Goal: Task Accomplishment & Management: Manage account settings

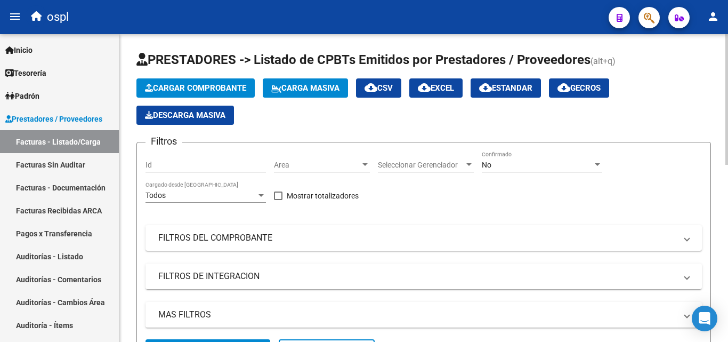
click at [318, 168] on span "Area" at bounding box center [317, 164] width 86 height 9
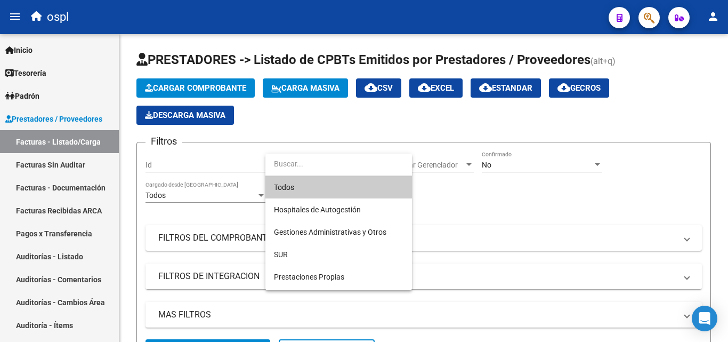
scroll to position [119, 0]
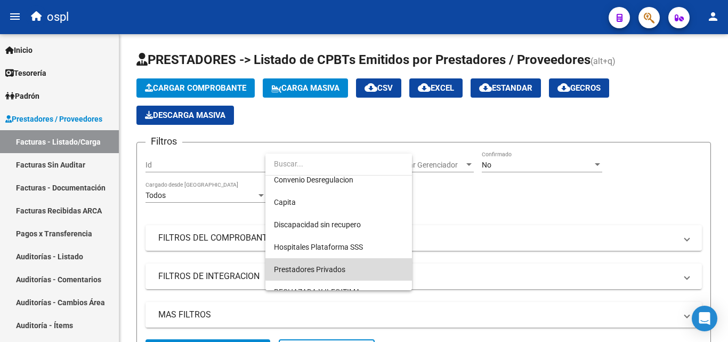
click at [362, 265] on span "Prestadores Privados" at bounding box center [338, 269] width 129 height 22
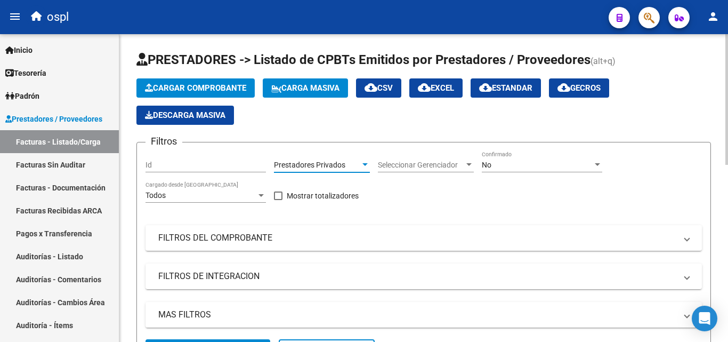
click at [727, 208] on div at bounding box center [726, 187] width 3 height 307
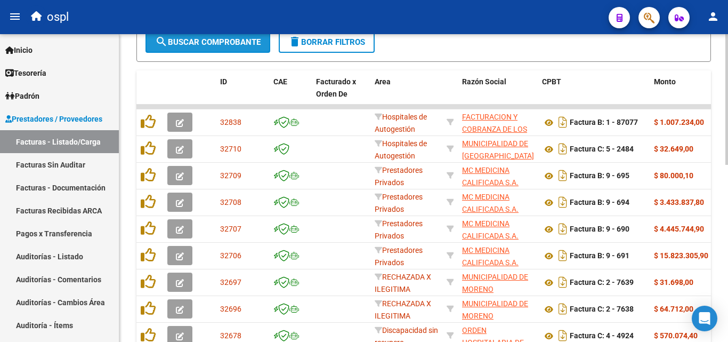
click at [218, 45] on span "search Buscar Comprobante" at bounding box center [208, 42] width 106 height 10
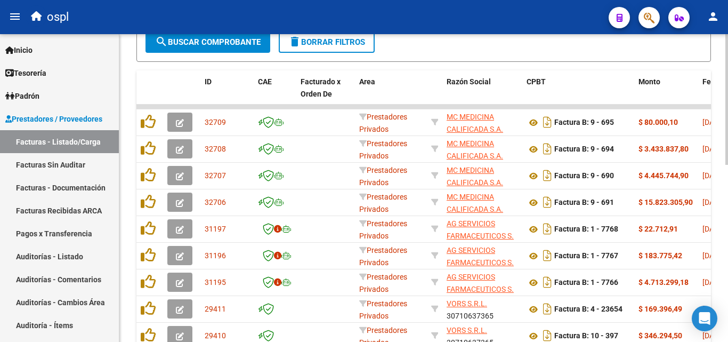
drag, startPoint x: 723, startPoint y: 189, endPoint x: 727, endPoint y: 164, distance: 25.4
click at [727, 164] on div "Video tutorial PRESTADORES -> Listado de CPBTs Emitidos por Prestadores / Prove…" at bounding box center [424, 84] width 611 height 714
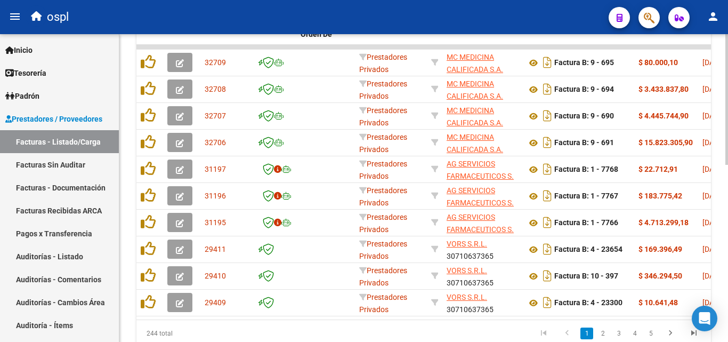
click at [725, 204] on div at bounding box center [726, 259] width 3 height 131
click at [727, 229] on div at bounding box center [726, 259] width 3 height 131
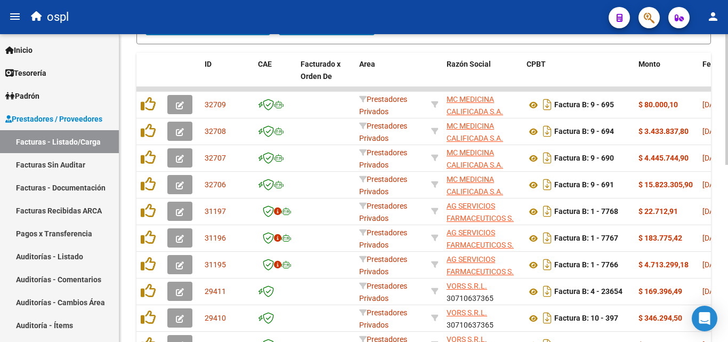
click at [727, 188] on div at bounding box center [726, 241] width 3 height 131
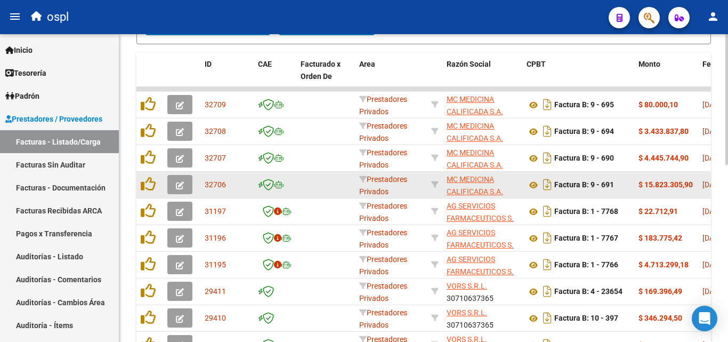
scroll to position [324, 0]
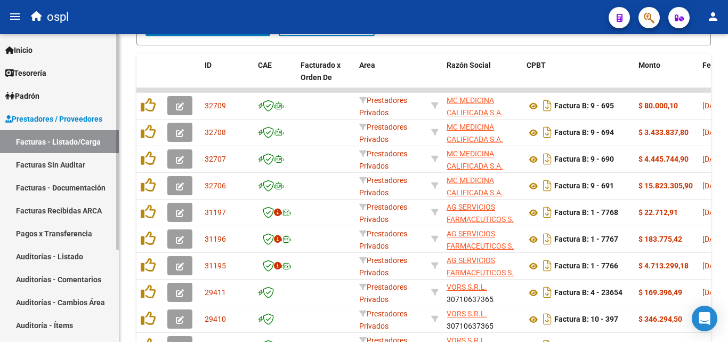
click at [62, 255] on link "Auditorías - Listado" at bounding box center [59, 256] width 119 height 23
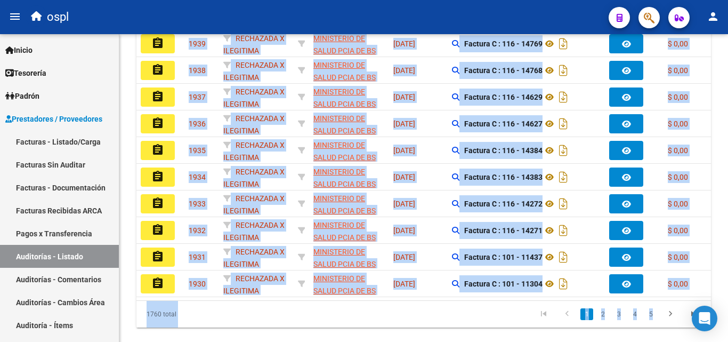
scroll to position [324, 0]
click at [126, 125] on div "PRESTADORES -> Auditoría de Comprobantes / Prestaciones add Crear Auditoría clo…" at bounding box center [423, 35] width 609 height 651
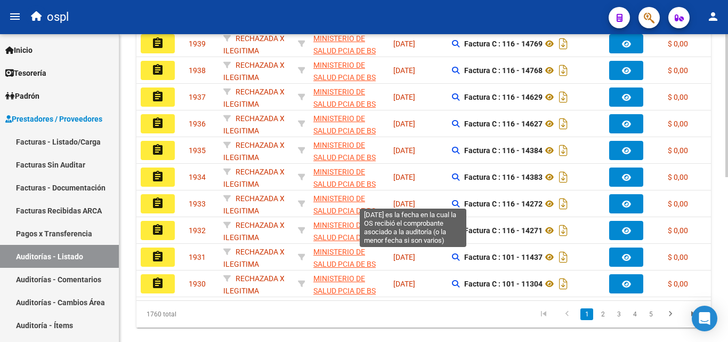
scroll to position [58, 0]
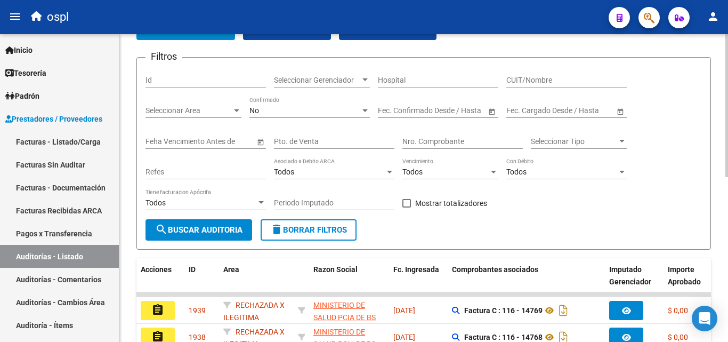
click at [419, 144] on input "Nro. Comprobante" at bounding box center [462, 141] width 120 height 9
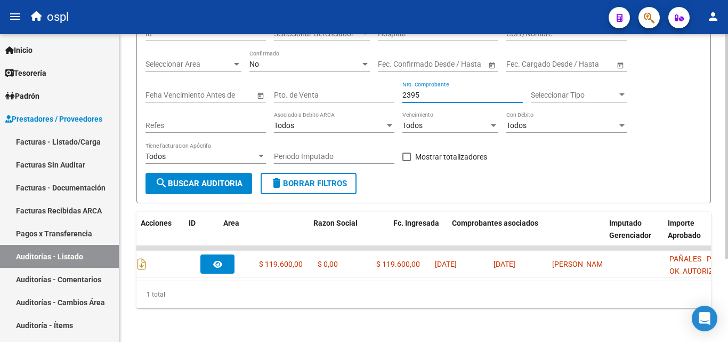
scroll to position [0, 0]
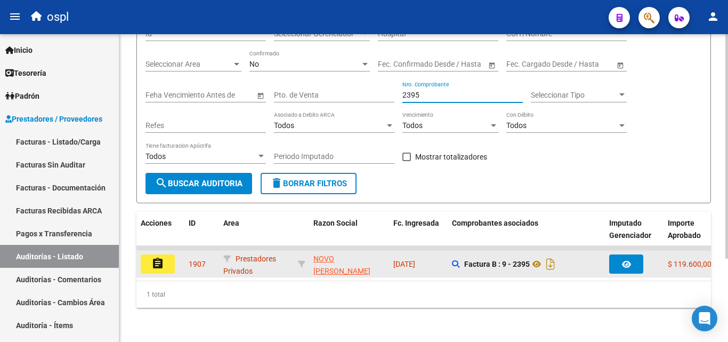
type input "2395"
click at [167, 258] on button "assignment" at bounding box center [158, 263] width 34 height 19
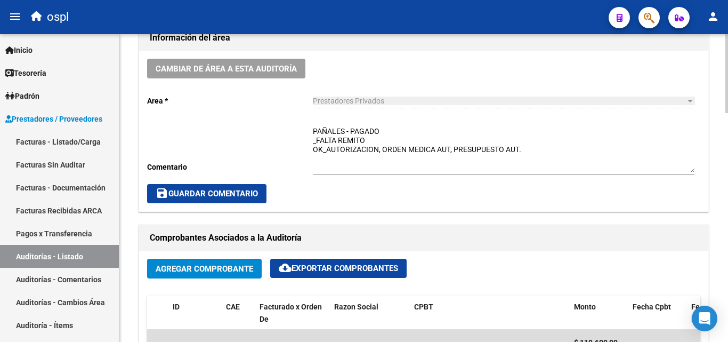
scroll to position [320, 0]
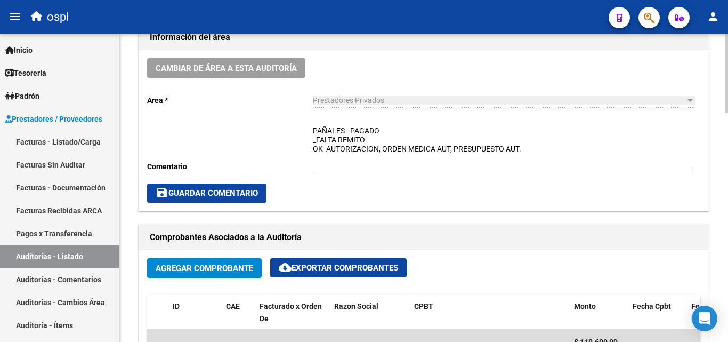
click at [376, 142] on textarea "PAÑALES - PAGADO _FALTA REMITO OK_AUTORIZACION, ORDEN MEDICA AUT, PRESUPUESTO A…" at bounding box center [504, 148] width 382 height 47
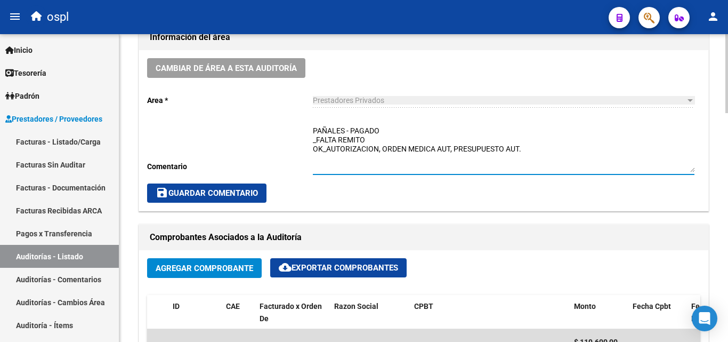
drag, startPoint x: 377, startPoint y: 137, endPoint x: 330, endPoint y: 140, distance: 47.5
click at [330, 140] on textarea "PAÑALES - PAGADO _FALTA REMITO OK_AUTORIZACION, ORDEN MEDICA AUT, PRESUPUESTO A…" at bounding box center [504, 148] width 382 height 47
click at [338, 142] on textarea "PAÑALES - PAGADO _FALTA REMITO OK_AUTORIZACION, ORDEN MEDICA AUT, PRESUPUESTO A…" at bounding box center [504, 148] width 382 height 47
drag, startPoint x: 338, startPoint y: 139, endPoint x: 306, endPoint y: 140, distance: 32.5
click at [306, 140] on div "Cambiar de área a esta auditoría Area * Prestadores Privados Seleccionar area C…" at bounding box center [423, 130] width 569 height 160
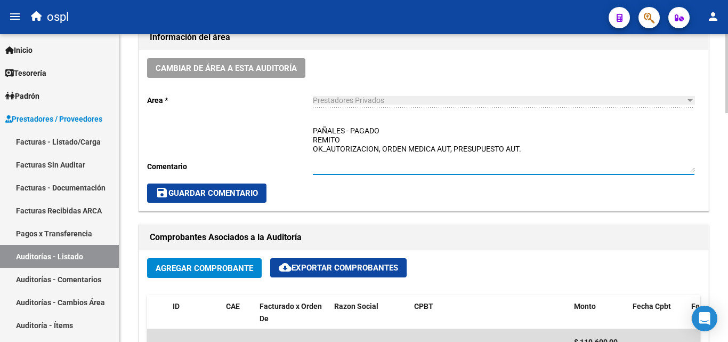
click at [352, 137] on textarea "PAÑALES - PAGADO REMITO OK_AUTORIZACION, ORDEN MEDICA AUT, PRESUPUESTO AUT." at bounding box center [504, 148] width 382 height 47
type textarea "PAÑALES - PAGADO REMITO RECIBIDO [DATE] OK_AUTORIZACION, ORDEN MEDICA AUT, PRES…"
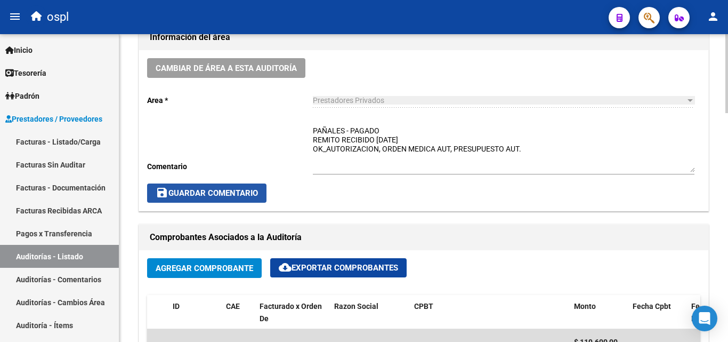
click at [249, 191] on span "save Guardar Comentario" at bounding box center [207, 193] width 102 height 10
click at [256, 189] on span "save Guardar Comentario" at bounding box center [207, 193] width 102 height 10
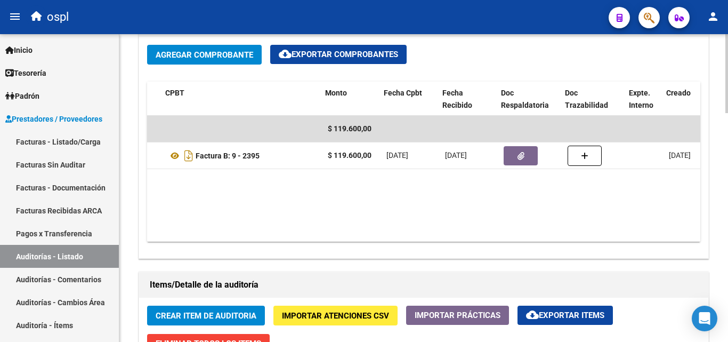
scroll to position [0, 249]
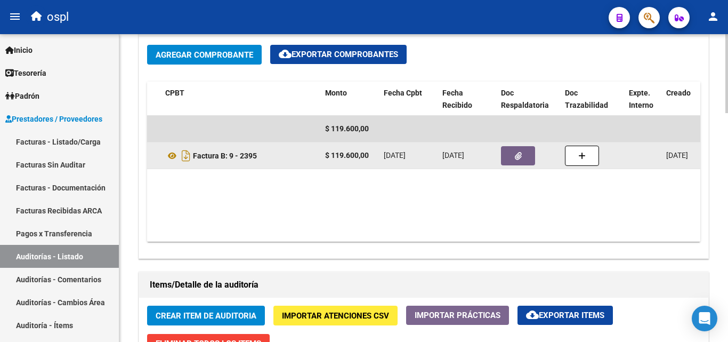
click at [521, 151] on span "button" at bounding box center [518, 156] width 7 height 10
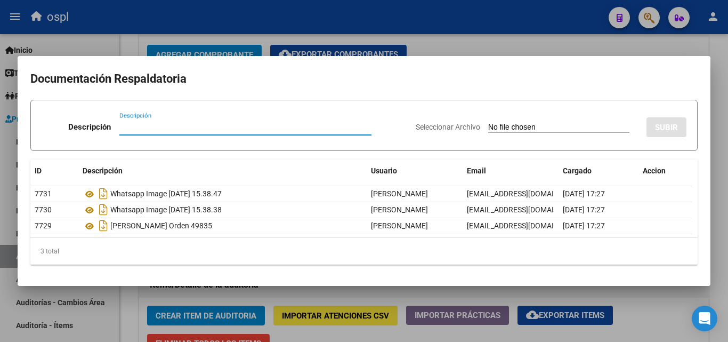
click at [509, 129] on input "Seleccionar Archivo" at bounding box center [558, 128] width 141 height 10
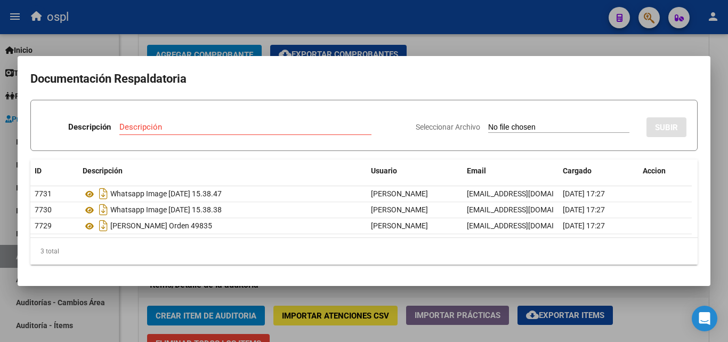
type input "C:\fakepath\20251011_115056.jpg"
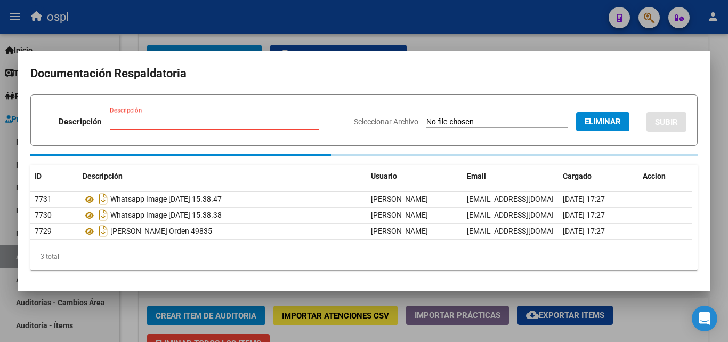
click at [212, 125] on input "Descripción" at bounding box center [214, 122] width 209 height 10
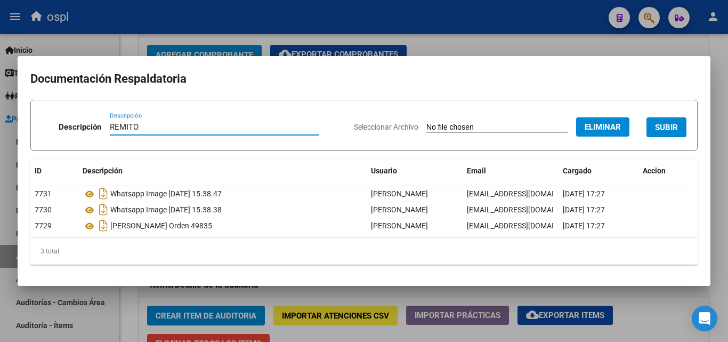
type input "REMITO"
click at [676, 131] on span "SUBIR" at bounding box center [666, 128] width 23 height 10
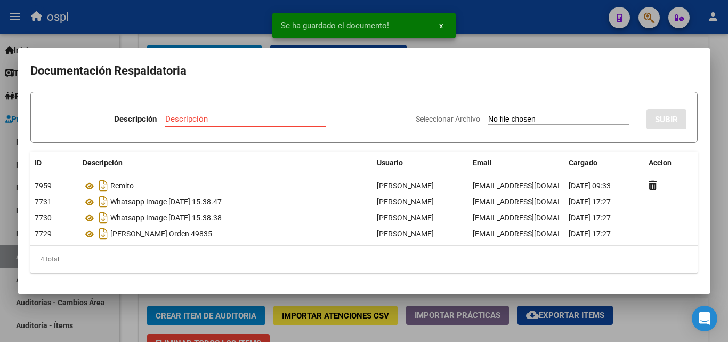
click at [588, 35] on div at bounding box center [364, 171] width 728 height 342
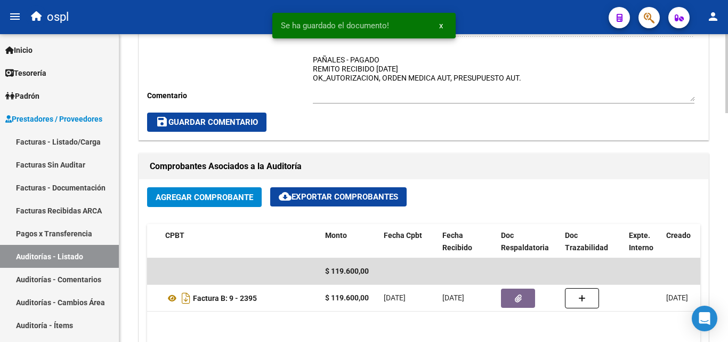
scroll to position [373, 0]
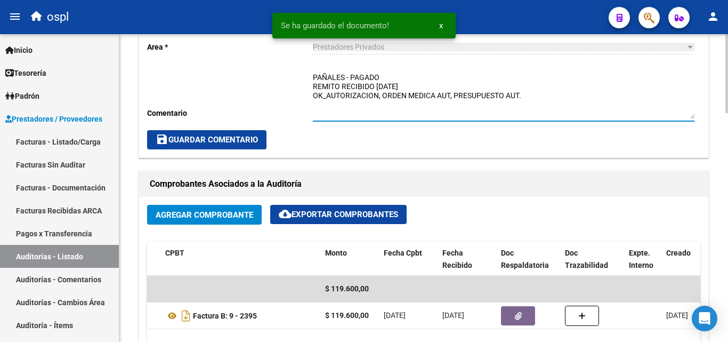
click at [383, 88] on textarea "PAÑALES - PAGADO REMITO RECIBIDO [DATE] OK_AUTORIZACION, ORDEN MEDICA AUT, PRES…" at bounding box center [504, 95] width 382 height 47
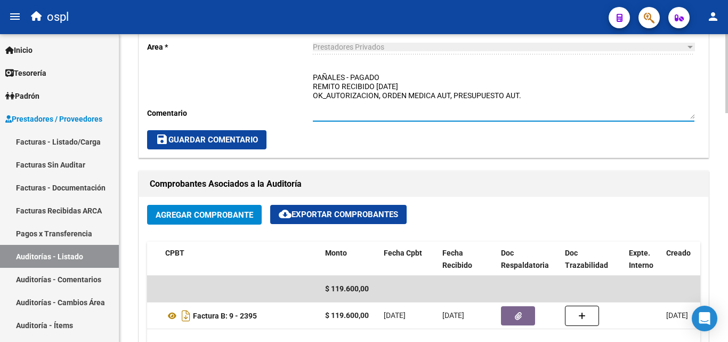
type textarea "PAÑALES - PAGADO REMITO RECIBIDO [DATE] OK_AUTORIZACION, ORDEN MEDICA AUT, PRES…"
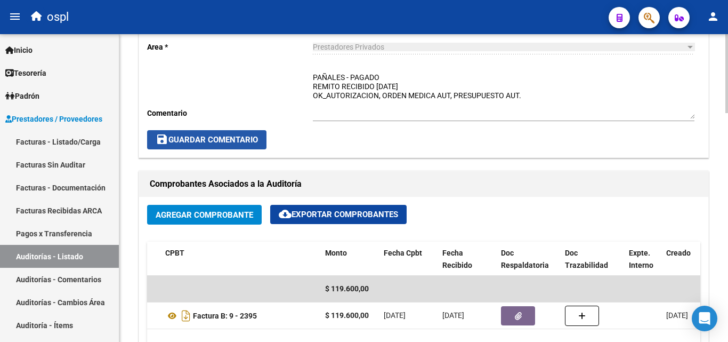
click at [209, 138] on span "save Guardar Comentario" at bounding box center [207, 140] width 102 height 10
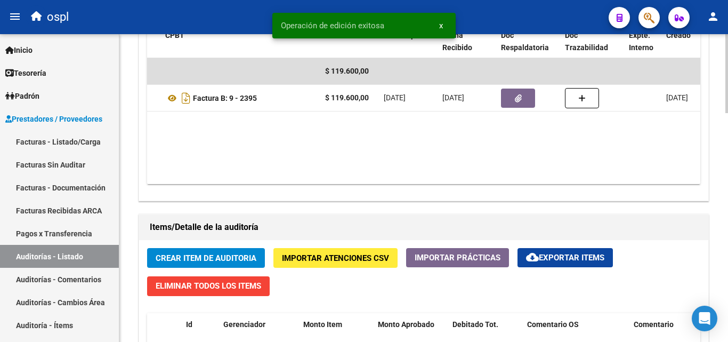
scroll to position [746, 0]
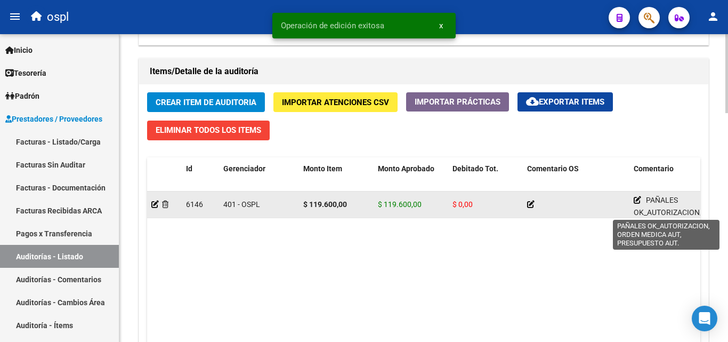
click at [636, 199] on icon at bounding box center [637, 199] width 7 height 7
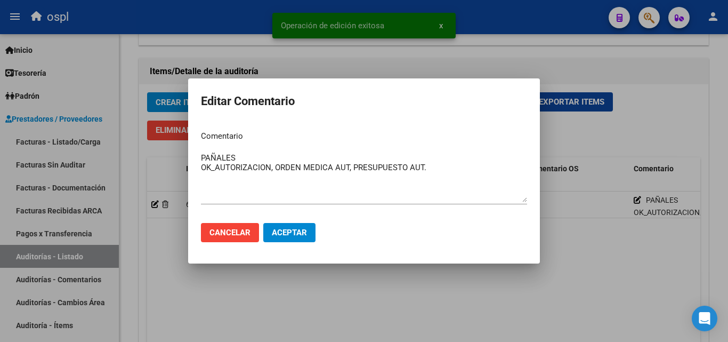
click at [505, 281] on div at bounding box center [364, 171] width 728 height 342
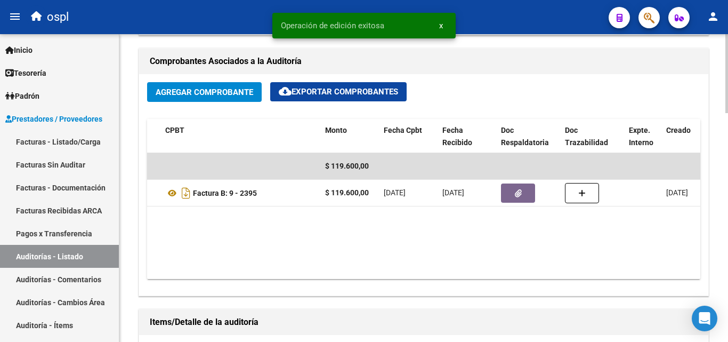
scroll to position [480, 0]
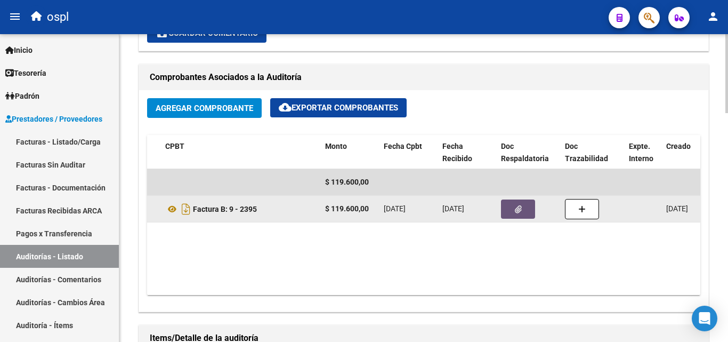
click at [515, 212] on icon "button" at bounding box center [518, 209] width 7 height 8
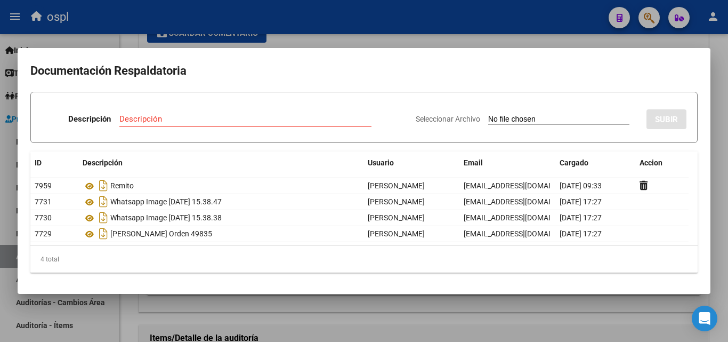
click at [447, 331] on div at bounding box center [364, 171] width 728 height 342
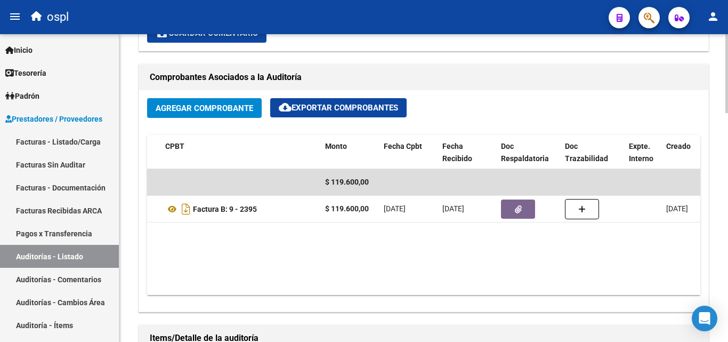
scroll to position [693, 0]
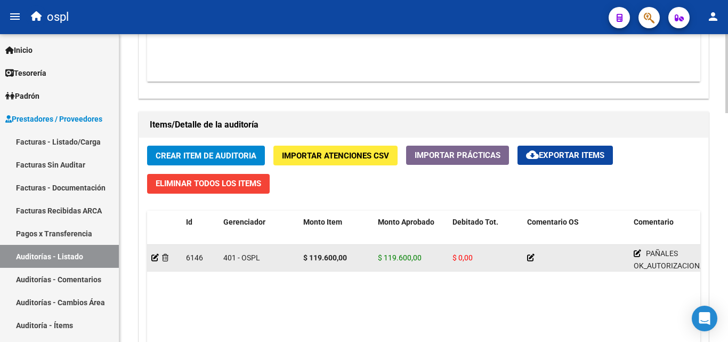
click at [537, 253] on div at bounding box center [576, 258] width 98 height 12
click at [531, 258] on icon at bounding box center [530, 257] width 7 height 7
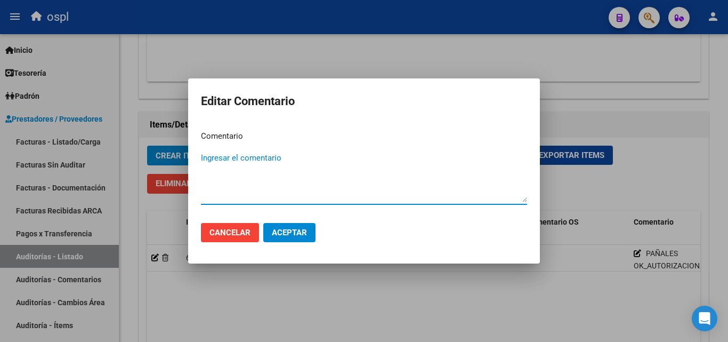
click at [264, 181] on textarea "Ingresar el comentario" at bounding box center [364, 177] width 326 height 50
type textarea "PAGADO"
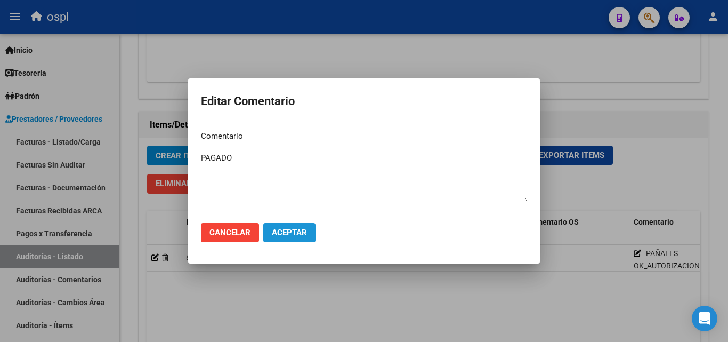
click at [298, 228] on span "Aceptar" at bounding box center [289, 233] width 35 height 10
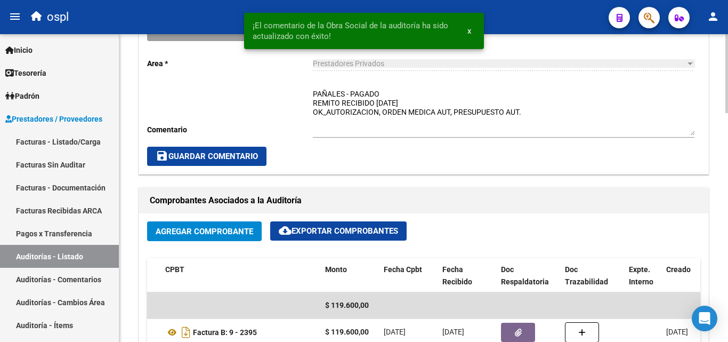
scroll to position [320, 0]
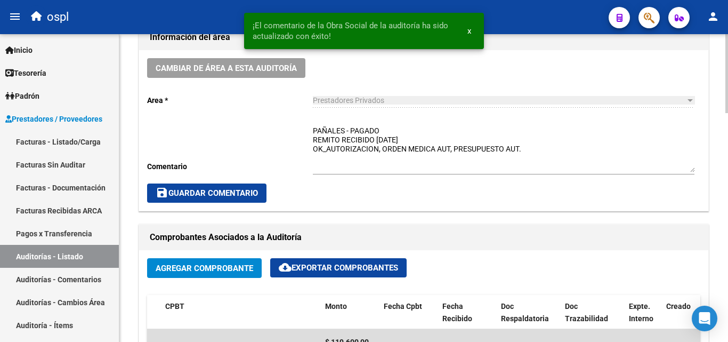
click at [223, 189] on span "save Guardar Comentario" at bounding box center [207, 193] width 102 height 10
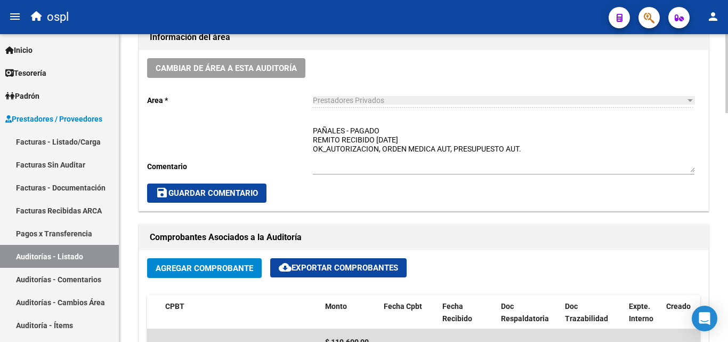
click at [231, 188] on button "save Guardar Comentario" at bounding box center [206, 192] width 119 height 19
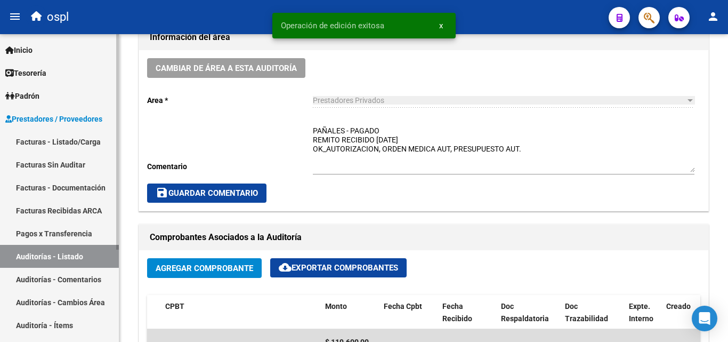
click at [74, 256] on link "Auditorías - Listado" at bounding box center [59, 256] width 119 height 23
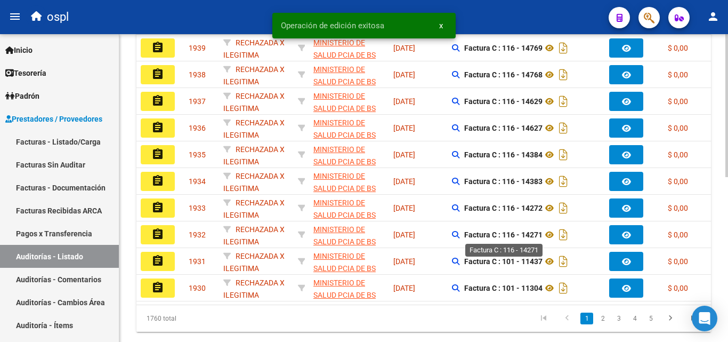
scroll to position [53, 0]
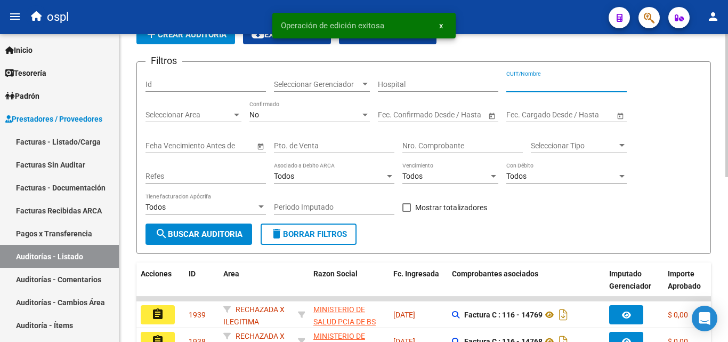
click at [534, 83] on input "CUIT/Nombre" at bounding box center [566, 84] width 120 height 9
type input "ROI"
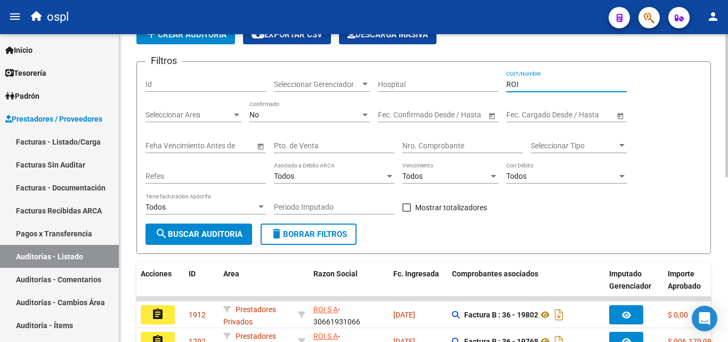
scroll to position [160, 0]
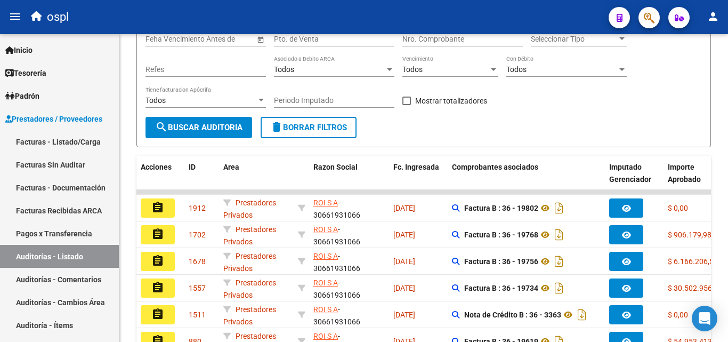
click at [161, 206] on mat-icon "assignment" at bounding box center [157, 207] width 13 height 13
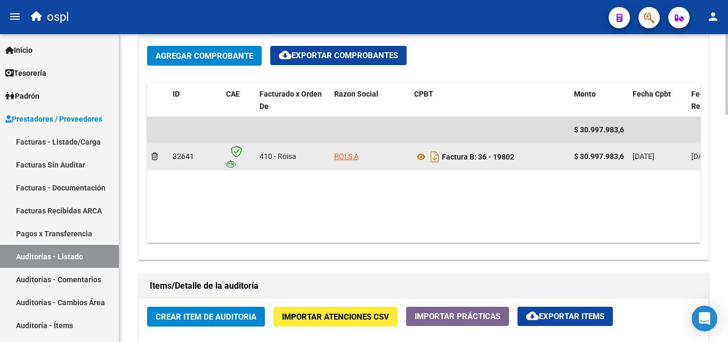
scroll to position [533, 0]
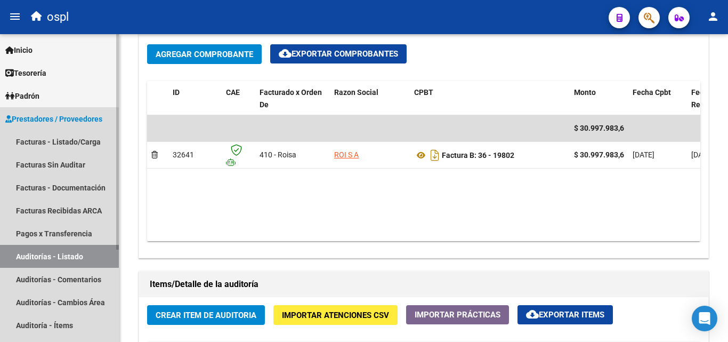
click at [48, 250] on link "Auditorías - Listado" at bounding box center [59, 256] width 119 height 23
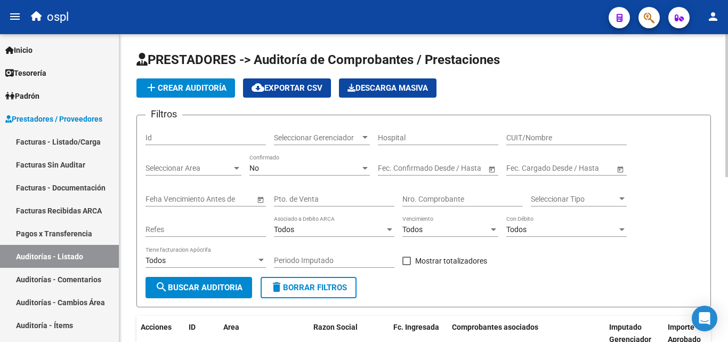
click at [532, 133] on input "CUIT/Nombre" at bounding box center [566, 137] width 120 height 9
type input "ROI"
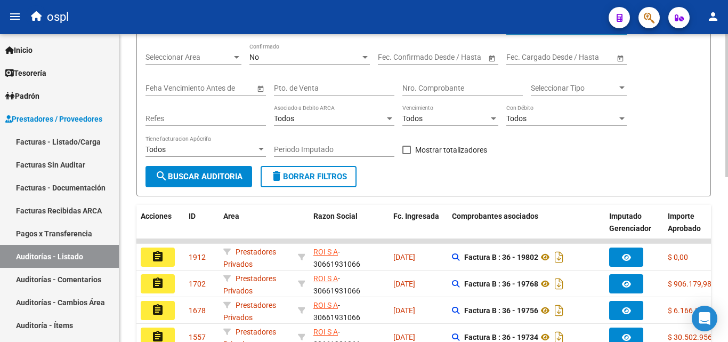
scroll to position [213, 0]
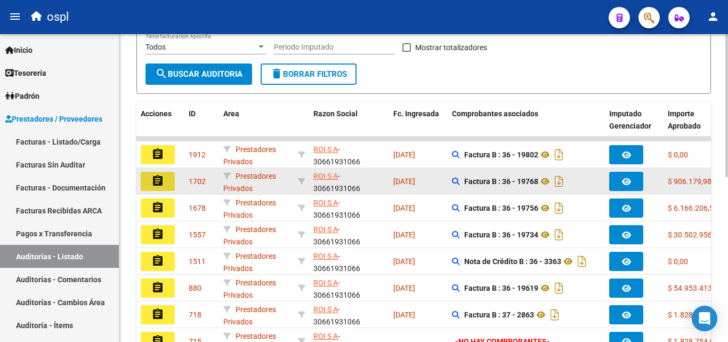
click at [170, 182] on button "assignment" at bounding box center [158, 181] width 34 height 19
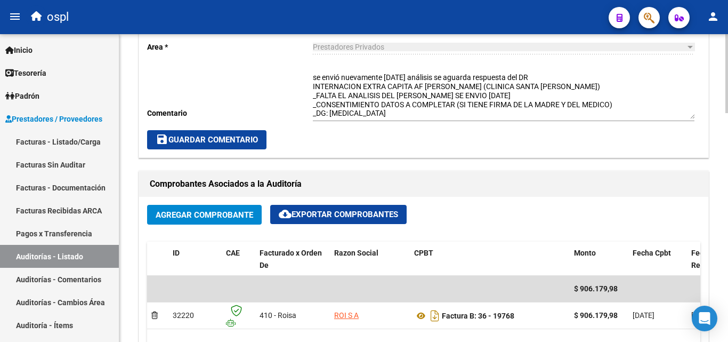
scroll to position [107, 0]
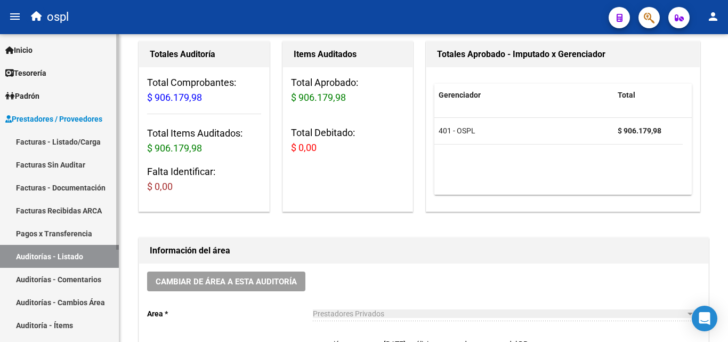
click at [68, 255] on link "Auditorías - Listado" at bounding box center [59, 256] width 119 height 23
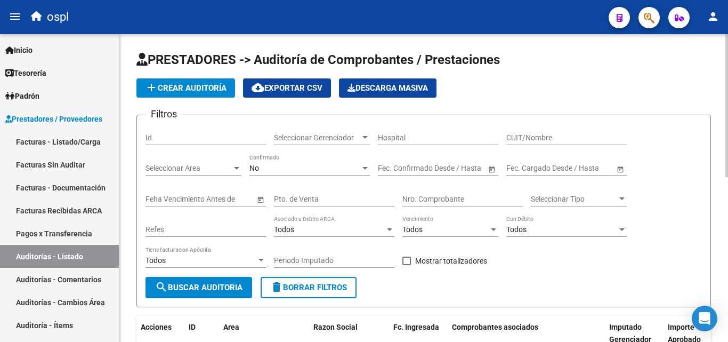
click at [546, 139] on input "CUIT/Nombre" at bounding box center [566, 137] width 120 height 9
type input "ROI"
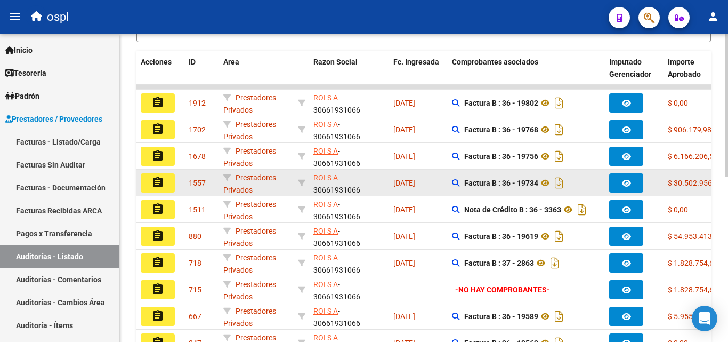
scroll to position [266, 0]
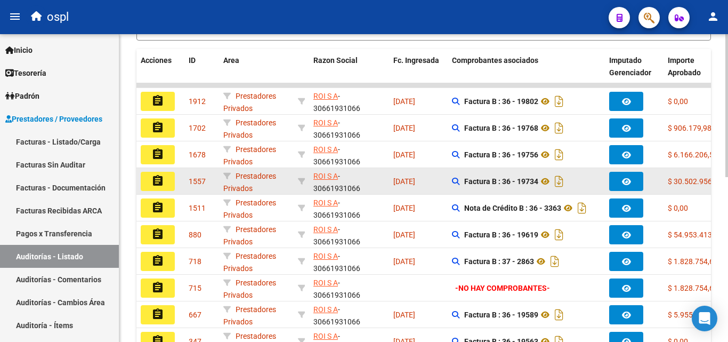
click at [169, 182] on button "assignment" at bounding box center [158, 181] width 34 height 19
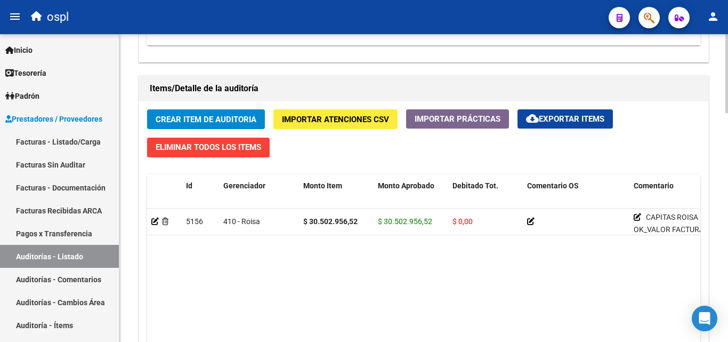
scroll to position [746, 0]
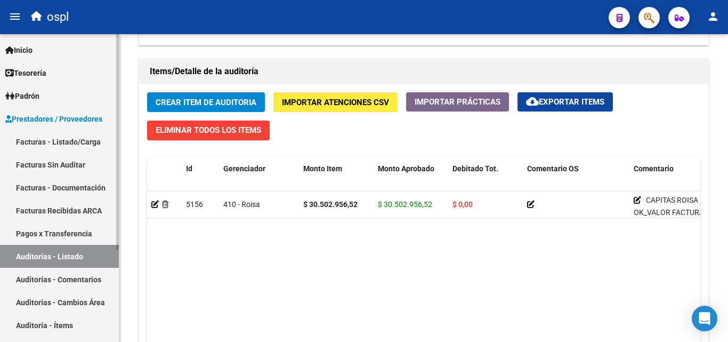
click at [49, 253] on link "Auditorías - Listado" at bounding box center [59, 256] width 119 height 23
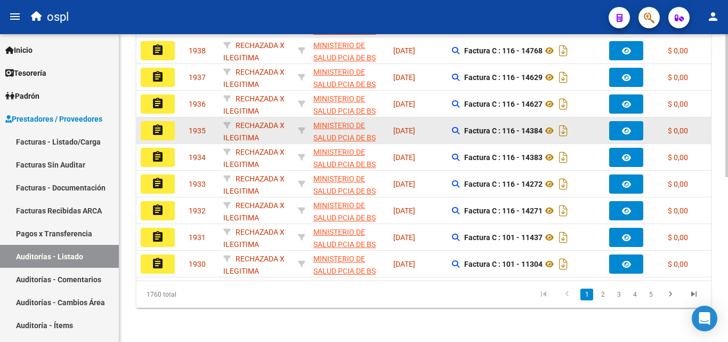
scroll to position [34, 0]
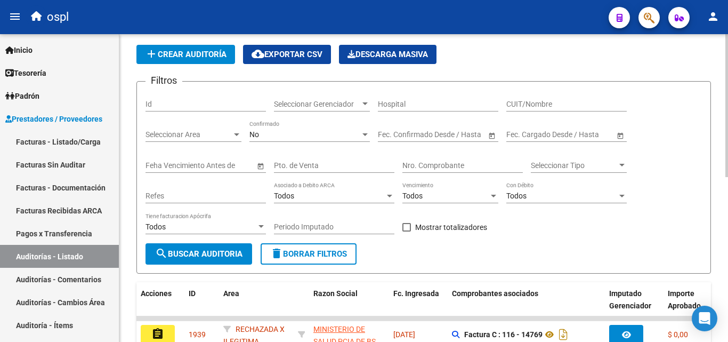
click at [533, 104] on input "CUIT/Nombre" at bounding box center [566, 104] width 120 height 9
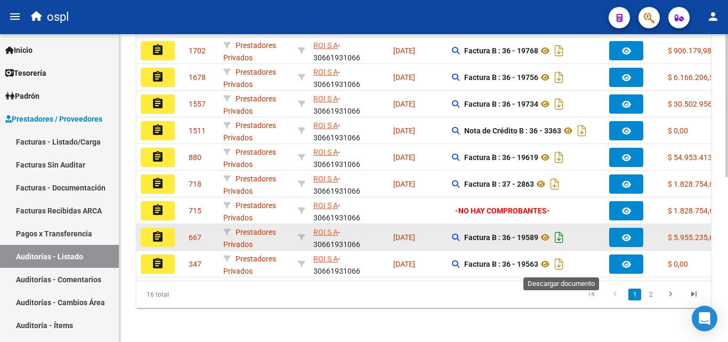
scroll to position [193, 0]
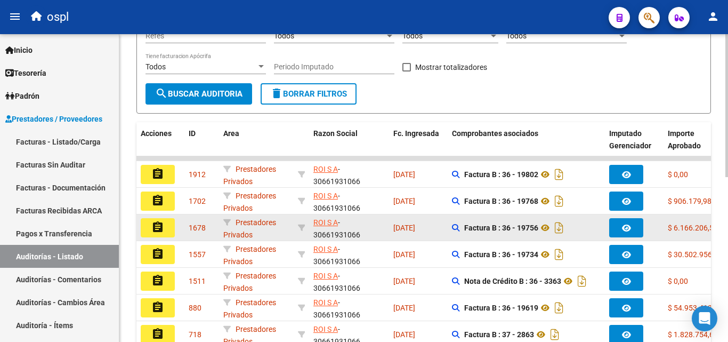
type input "ROI"
click at [171, 224] on button "assignment" at bounding box center [158, 227] width 34 height 19
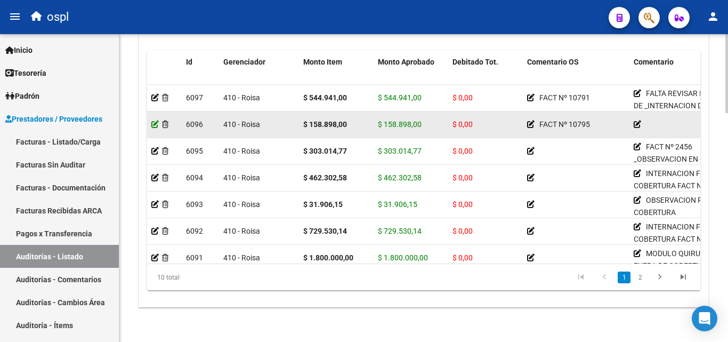
click at [155, 124] on icon at bounding box center [154, 123] width 7 height 7
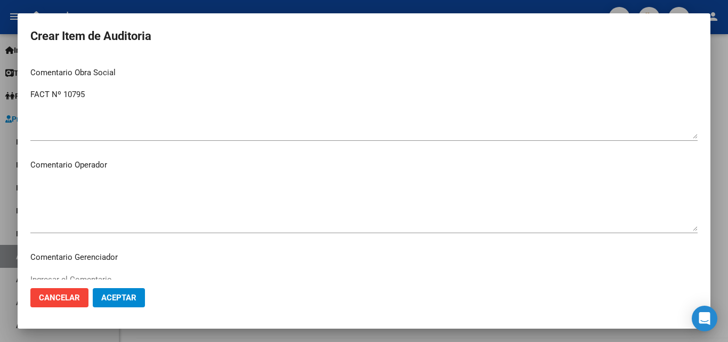
scroll to position [480, 0]
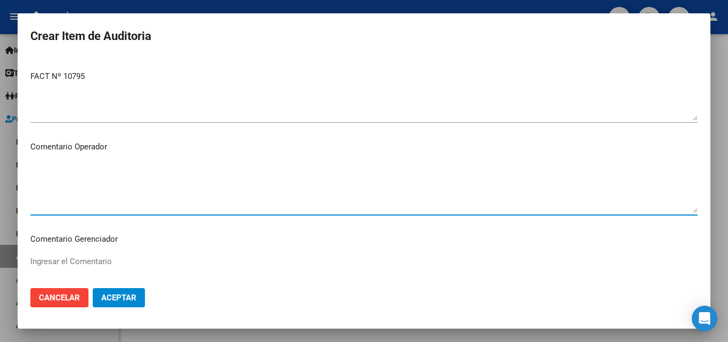
click at [107, 180] on textarea "Ingresar el Comentario" at bounding box center [363, 188] width 667 height 50
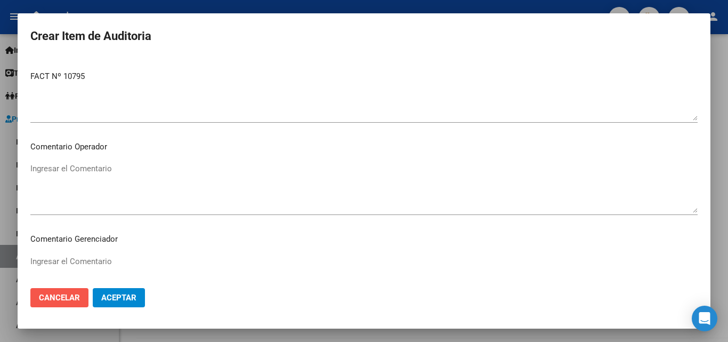
click at [75, 299] on span "Cancelar" at bounding box center [59, 298] width 41 height 10
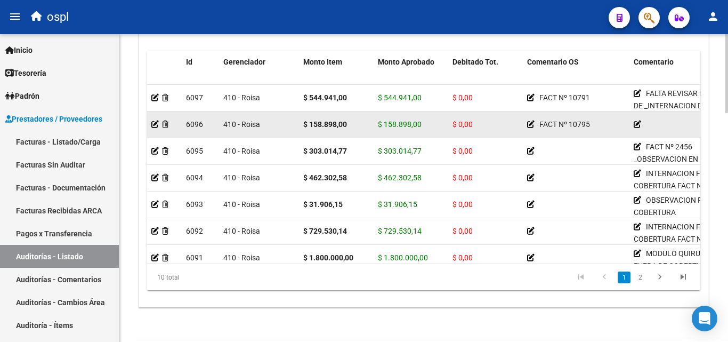
click at [635, 121] on icon at bounding box center [637, 123] width 7 height 7
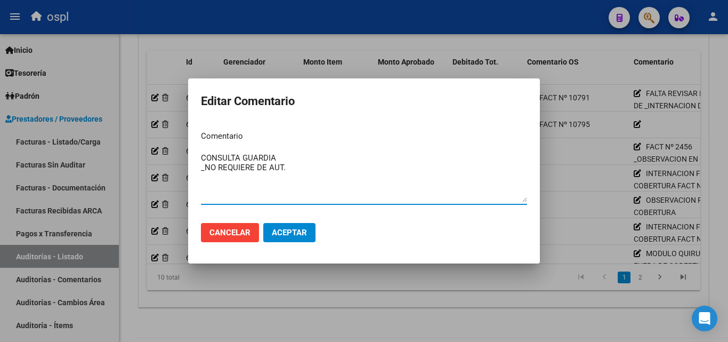
type textarea "CONSULTA GUARDIA _NO REQUIERE DE AUT."
click at [267, 228] on button "Aceptar" at bounding box center [289, 232] width 52 height 19
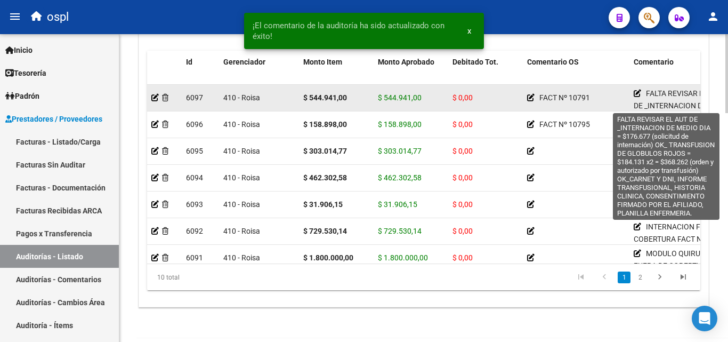
click at [638, 95] on icon at bounding box center [637, 93] width 7 height 7
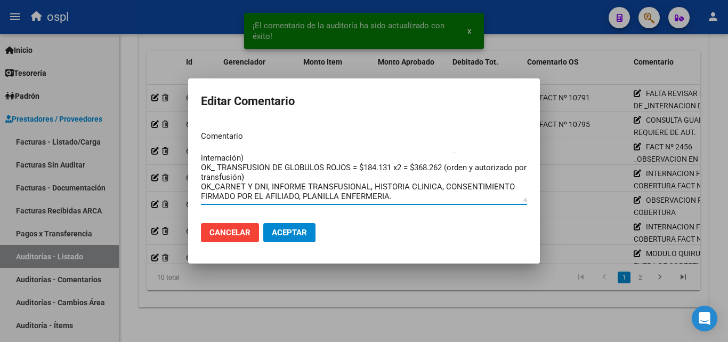
scroll to position [0, 0]
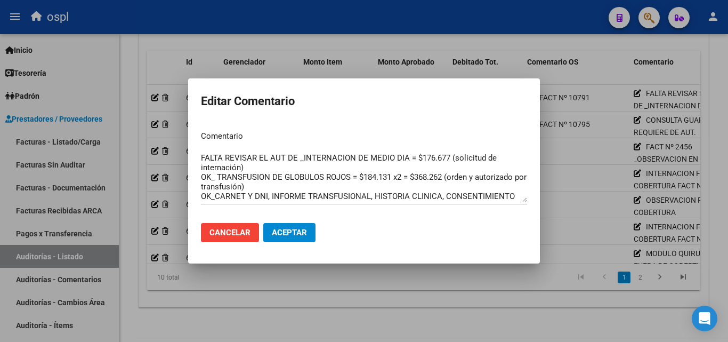
click at [379, 282] on div at bounding box center [364, 171] width 728 height 342
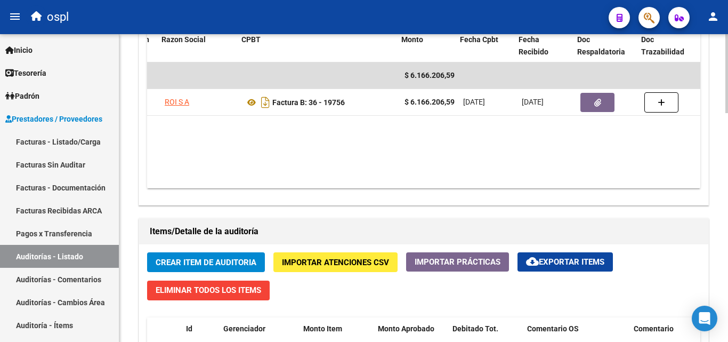
scroll to position [0, 173]
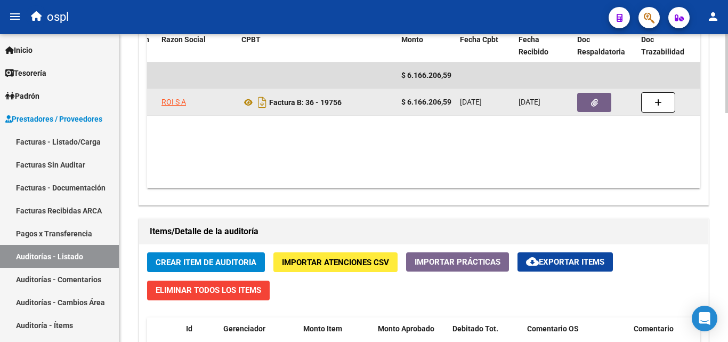
click at [584, 112] on datatable-body-cell at bounding box center [605, 102] width 64 height 26
click at [584, 104] on button "button" at bounding box center [594, 102] width 34 height 19
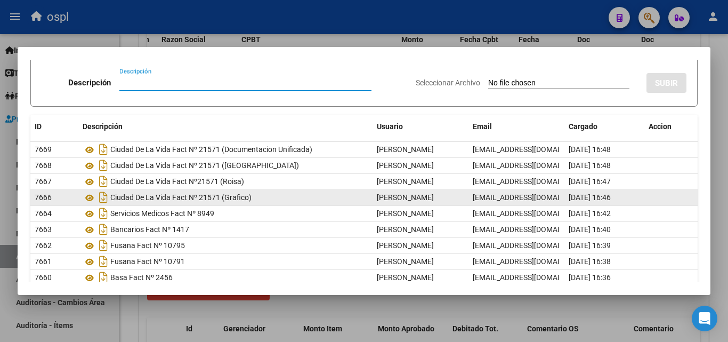
scroll to position [94, 0]
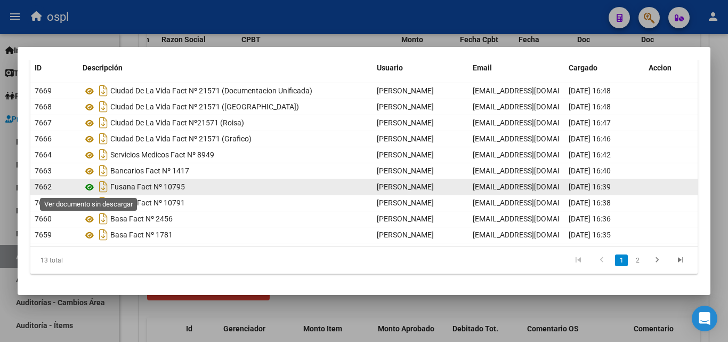
click at [89, 186] on icon at bounding box center [90, 187] width 14 height 13
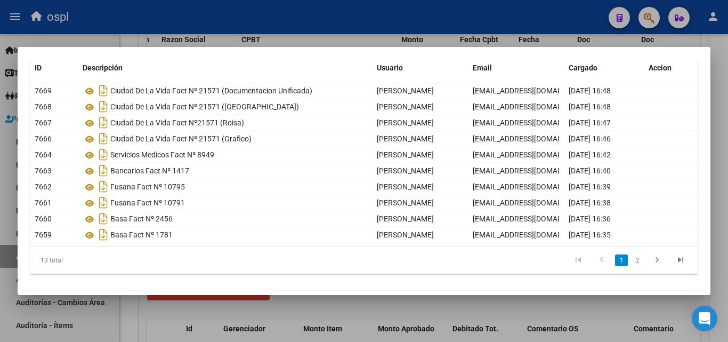
click at [296, 324] on div at bounding box center [364, 171] width 728 height 342
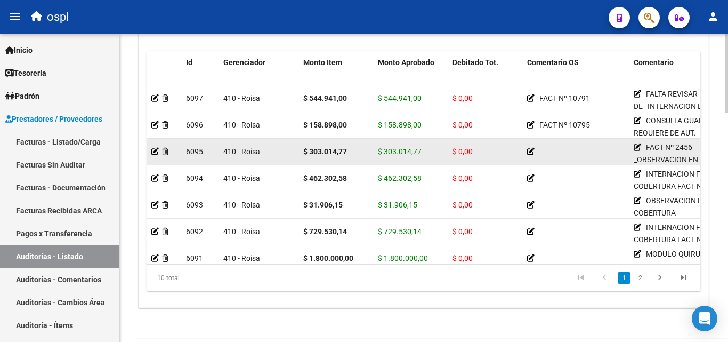
scroll to position [853, 0]
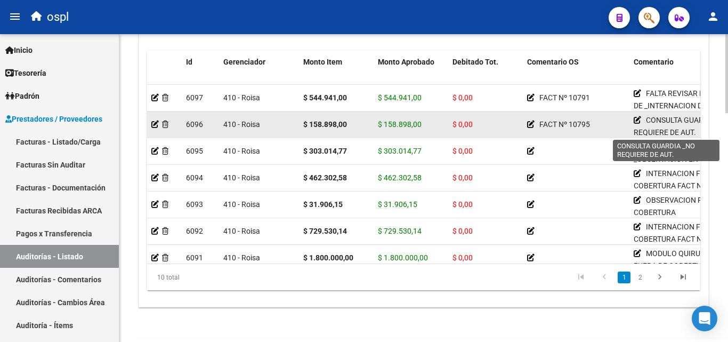
click at [635, 117] on icon at bounding box center [637, 119] width 7 height 7
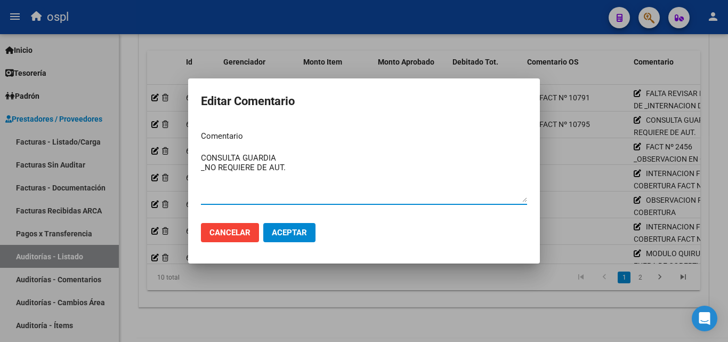
click at [301, 161] on textarea "CONSULTA GUARDIA _NO REQUIERE DE AUT." at bounding box center [364, 177] width 326 height 50
click at [305, 166] on textarea "CONSULTA GUARDIA _NO REQUIERE DE AUT." at bounding box center [364, 177] width 326 height 50
click at [310, 156] on textarea "CONSULTA GUARDIA _NO REQUIERE DE AUT. OK_" at bounding box center [364, 177] width 326 height 50
click at [237, 180] on textarea "CONSULTA GUARDIA _NO REQUIERE DE AUT. OK_" at bounding box center [364, 177] width 326 height 50
click at [288, 166] on textarea "CONSULTA GUARDIA _NO REQUIERE DE AUT. OK_ANALISIS DE LABORATORIO," at bounding box center [364, 177] width 326 height 50
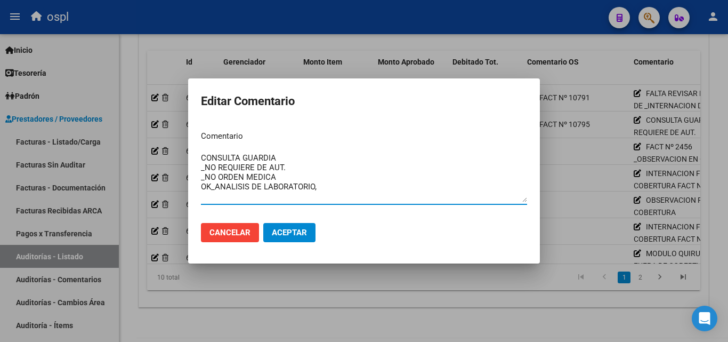
click at [323, 181] on textarea "CONSULTA GUARDIA _NO REQUIERE DE AUT. _NO ORDEN MEDICA OK_ANALISIS DE LABORATOR…" at bounding box center [364, 177] width 326 height 50
click at [326, 182] on textarea "CONSULTA GUARDIA _NO REQUIERE DE AUT. _NO ORDEN MEDICA OK_ANALISIS DE LABORATOR…" at bounding box center [364, 177] width 326 height 50
click at [326, 183] on textarea "CONSULTA GUARDIA _NO REQUIERE DE AUT. _NO ORDEN MEDICA OK_ANALISIS DE LABORATOR…" at bounding box center [364, 177] width 326 height 50
type textarea "CONSULTA GUARDIA _NO REQUIERE DE AUT. _NO ORDEN MEDICA OK_ANALISIS DE LABORATOR…"
click at [296, 236] on span "Aceptar" at bounding box center [289, 233] width 35 height 10
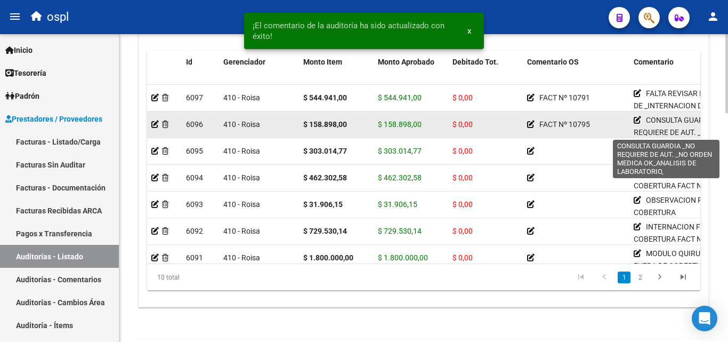
click at [635, 117] on icon at bounding box center [637, 119] width 7 height 7
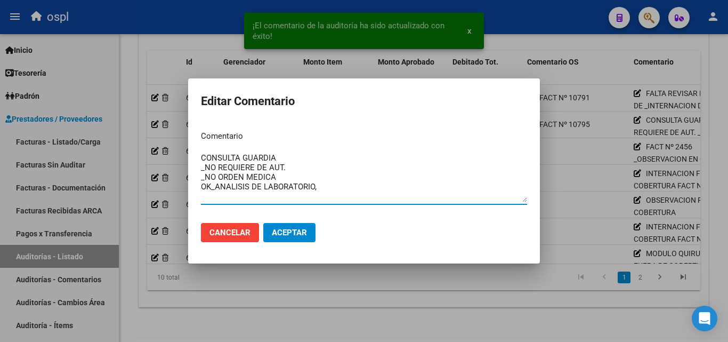
click at [331, 183] on textarea "CONSULTA GUARDIA _NO REQUIERE DE AUT. _NO ORDEN MEDICA OK_ANALISIS DE LABORATOR…" at bounding box center [364, 177] width 326 height 50
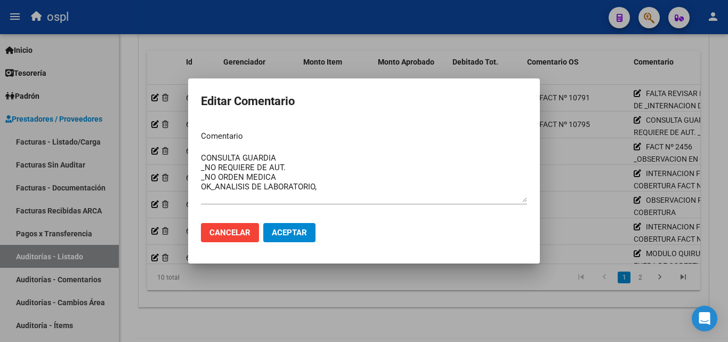
click at [345, 268] on div at bounding box center [364, 171] width 728 height 342
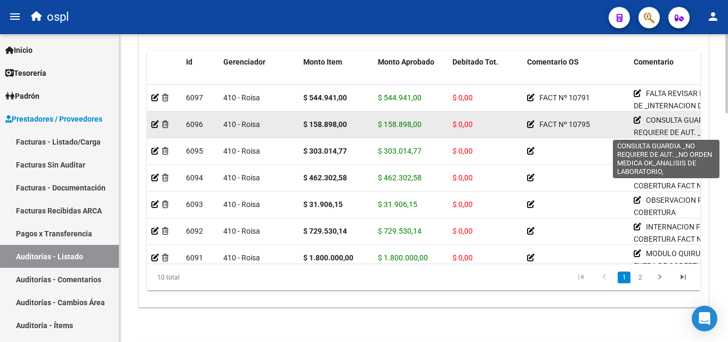
click at [636, 120] on icon at bounding box center [637, 119] width 7 height 7
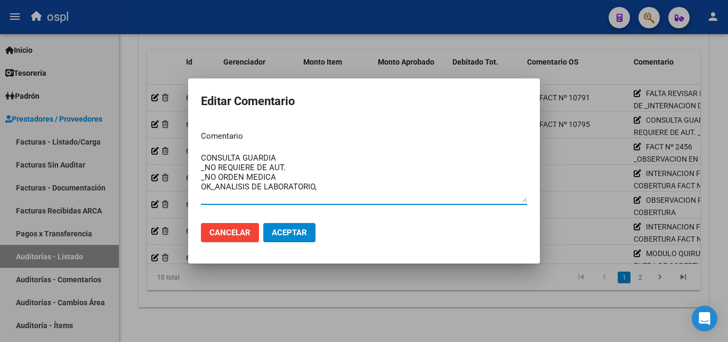
click at [337, 185] on textarea "CONSULTA GUARDIA _NO REQUIERE DE AUT. _NO ORDEN MEDICA OK_ANALISIS DE LABORATOR…" at bounding box center [364, 177] width 326 height 50
click at [355, 186] on textarea "CONSULTA GUARDIA _NO REQUIERE DE AUT. _NO ORDEN MEDICA OK_ANALISIS DE LABORATOR…" at bounding box center [364, 177] width 326 height 50
type textarea "CONSULTA GUARDIA _NO REQUIERE DE AUT. _NO ORDEN MEDICA OK_ANALISIS DE LABORATOR…"
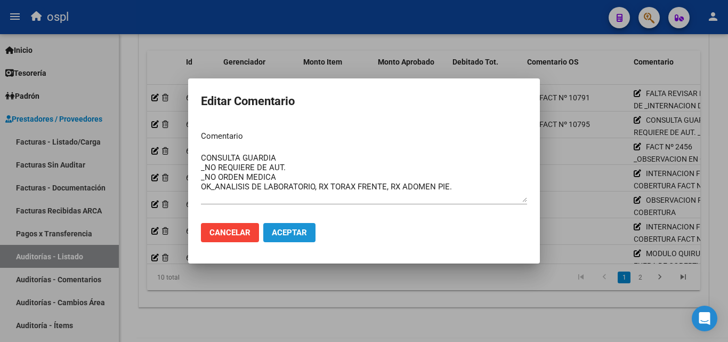
click at [289, 230] on span "Aceptar" at bounding box center [289, 233] width 35 height 10
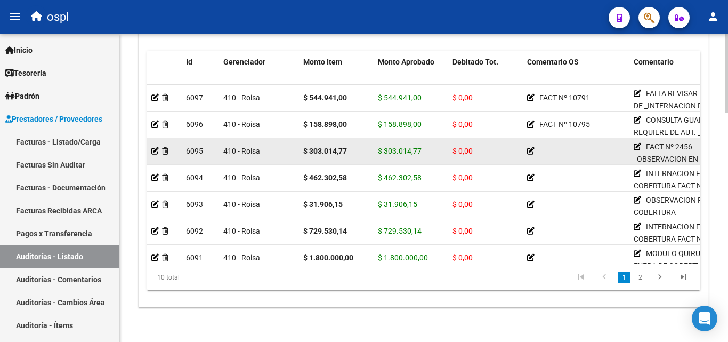
click at [532, 151] on icon at bounding box center [530, 150] width 7 height 7
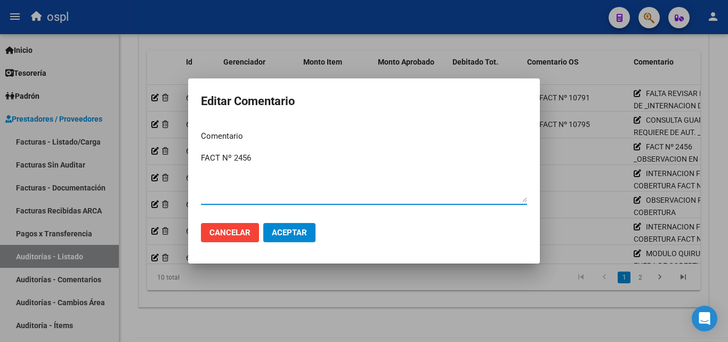
type textarea "FACT Nº 2456"
click at [288, 228] on span "Aceptar" at bounding box center [289, 233] width 35 height 10
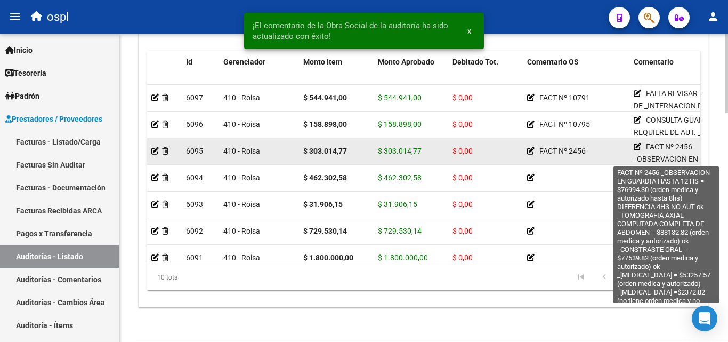
click at [638, 146] on icon at bounding box center [637, 146] width 7 height 7
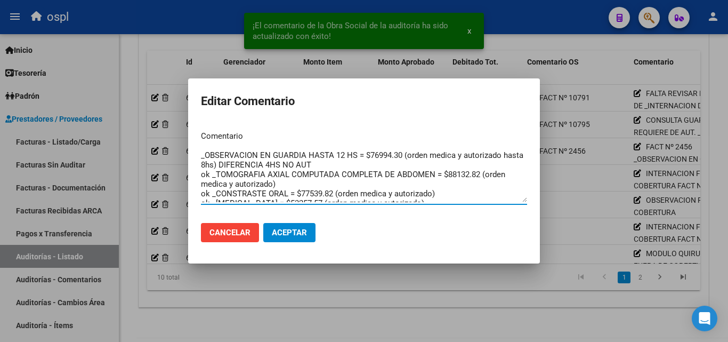
scroll to position [0, 0]
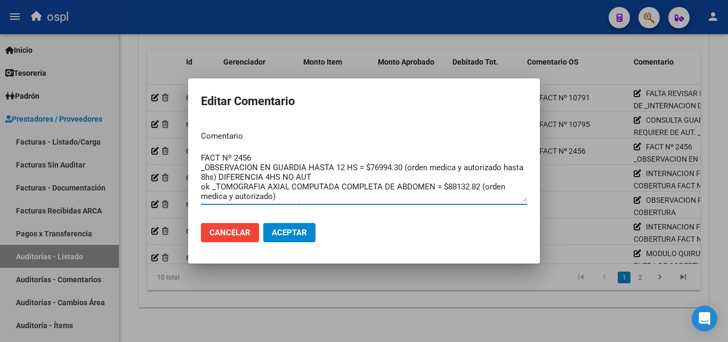
drag, startPoint x: 271, startPoint y: 155, endPoint x: 183, endPoint y: 159, distance: 88.0
click at [183, 159] on div "Editar Comentario Comentario FACT Nº 2456 _OBSERVACION EN GUARDIA HASTA 12 HS =…" at bounding box center [364, 171] width 728 height 342
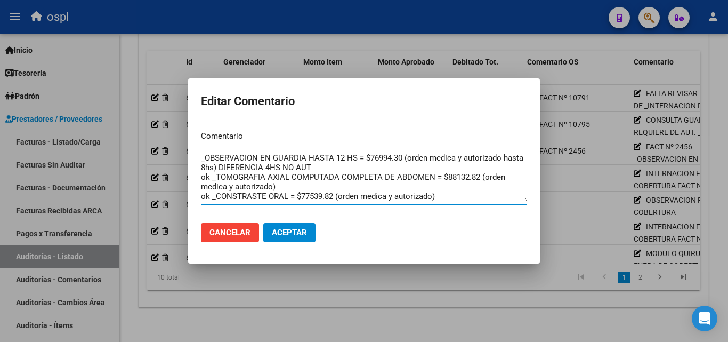
click at [201, 164] on textarea "_OBSERVACION EN GUARDIA HASTA 12 HS = $76994.30 (orden medica y autorizado hast…" at bounding box center [364, 177] width 326 height 50
click at [263, 171] on textarea "_OBSERVACION EN GUARDIA HASTA 12 HS = $76994.30 (orden medica y autorizado hast…" at bounding box center [364, 177] width 326 height 50
click at [337, 164] on textarea "_OBSERVACION EN GUARDIA HASTA 12 HS = $76994.30 (orden medica y autorizado hast…" at bounding box center [364, 177] width 326 height 50
type textarea "_OBSERVACION EN GUARDIA HASTA 12 HS = $76994.30 (orden medica y autorizado hast…"
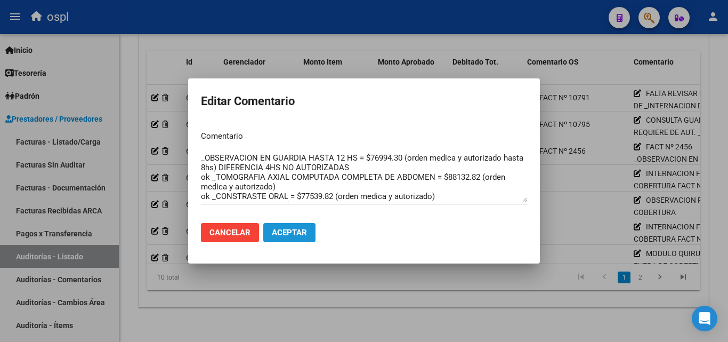
click at [294, 233] on span "Aceptar" at bounding box center [289, 233] width 35 height 10
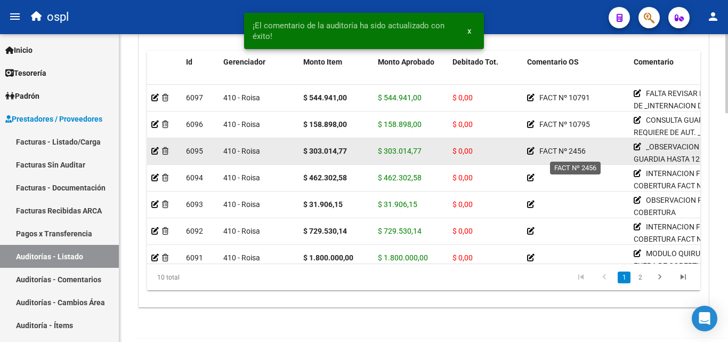
click at [529, 149] on icon at bounding box center [530, 150] width 7 height 7
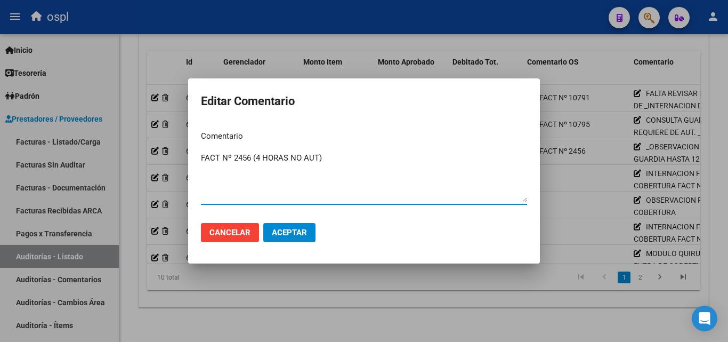
type textarea "FACT Nº 2456 (4 HORAS NO AUT)"
click at [296, 232] on span "Aceptar" at bounding box center [289, 233] width 35 height 10
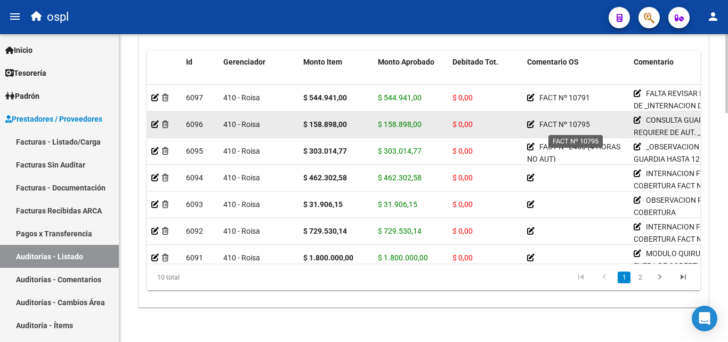
click at [531, 125] on icon at bounding box center [530, 123] width 7 height 7
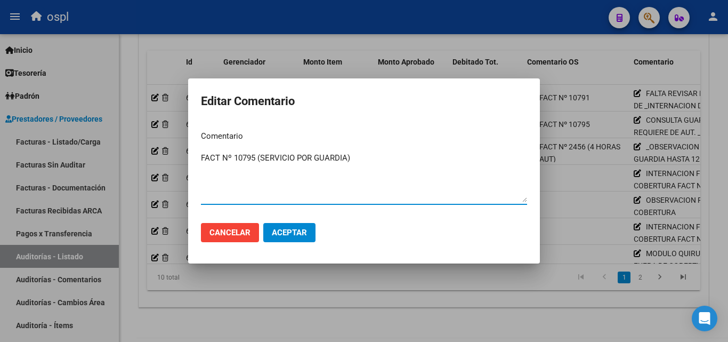
type textarea "FACT Nº 10795 (SERVICIO POR GUARDIA)"
click at [290, 229] on span "Aceptar" at bounding box center [289, 233] width 35 height 10
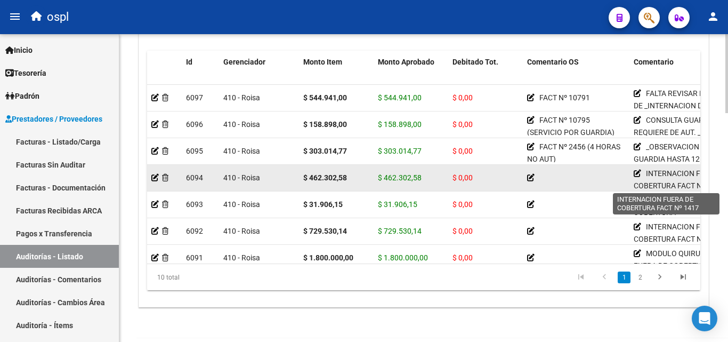
click at [637, 174] on icon at bounding box center [637, 172] width 7 height 7
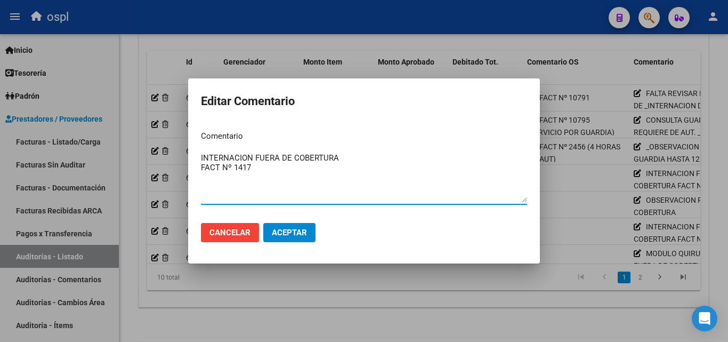
click at [290, 315] on div at bounding box center [364, 171] width 728 height 342
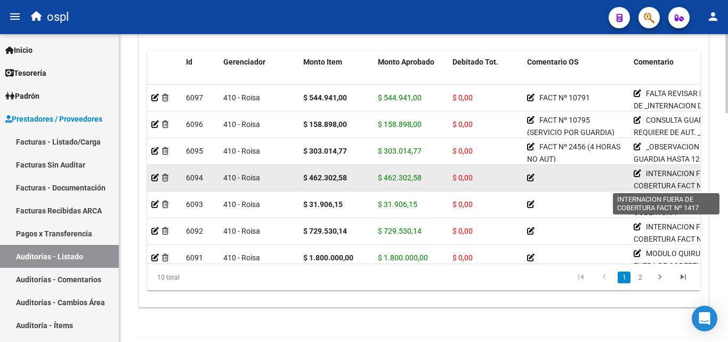
click at [637, 172] on icon at bounding box center [637, 172] width 7 height 7
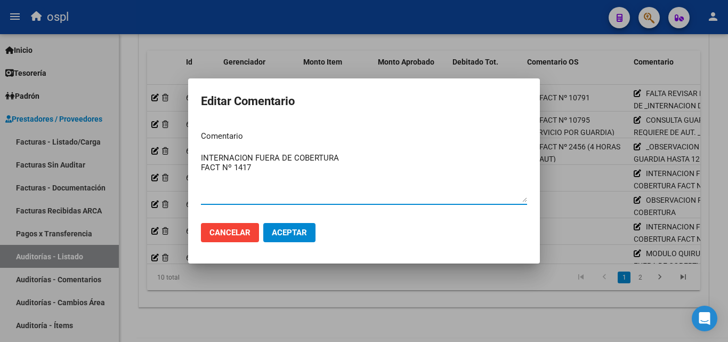
click at [554, 294] on div at bounding box center [364, 171] width 728 height 342
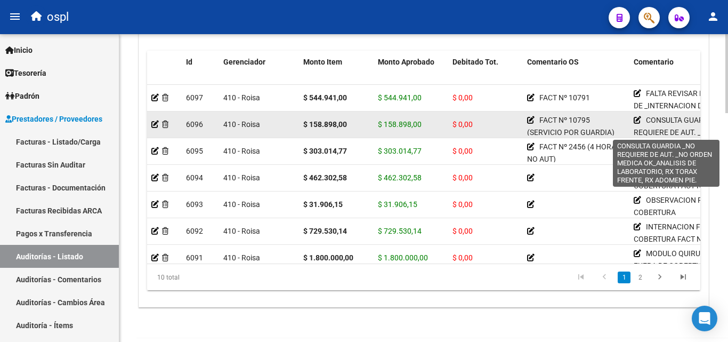
click at [637, 118] on icon at bounding box center [637, 119] width 7 height 7
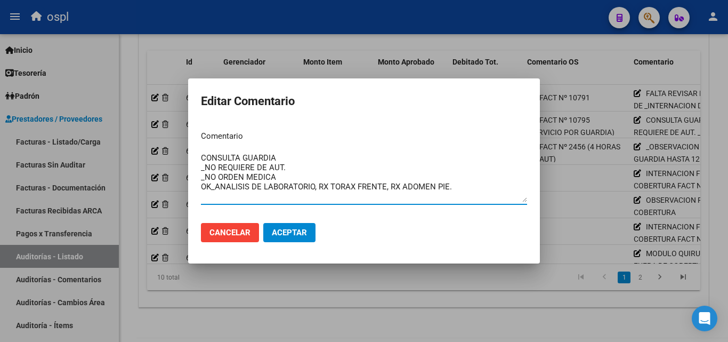
click at [291, 174] on textarea "CONSULTA GUARDIA _NO REQUIERE DE AUT. _NO ORDEN MEDICA OK_ANALISIS DE LABORATOR…" at bounding box center [364, 177] width 326 height 50
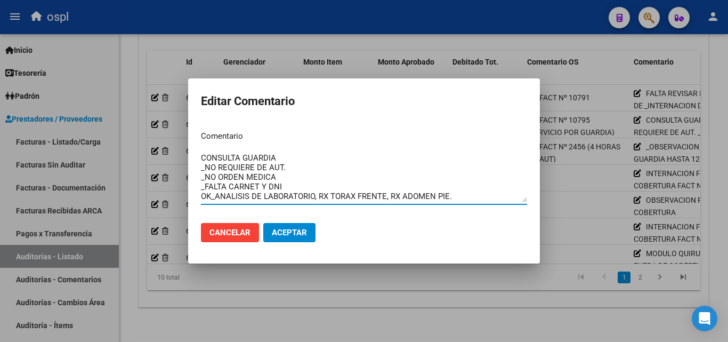
type textarea "CONSULTA GUARDIA _NO REQUIERE DE AUT. _NO ORDEN MEDICA _FALTA CARNET Y DNI OK_A…"
click at [294, 230] on span "Aceptar" at bounding box center [289, 233] width 35 height 10
